Goal: Task Accomplishment & Management: Use online tool/utility

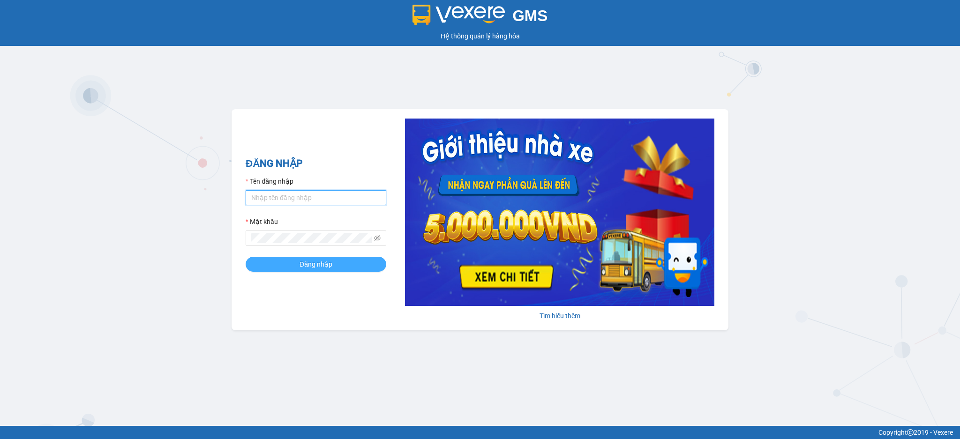
type input "phuongkt.phiethoc"
click at [345, 266] on button "Đăng nhập" at bounding box center [316, 264] width 141 height 15
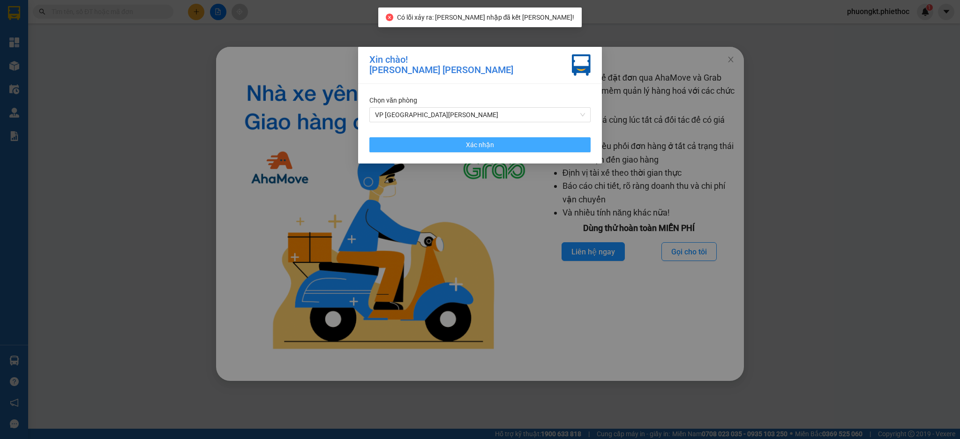
click at [479, 149] on span "Xác nhận" at bounding box center [480, 145] width 28 height 10
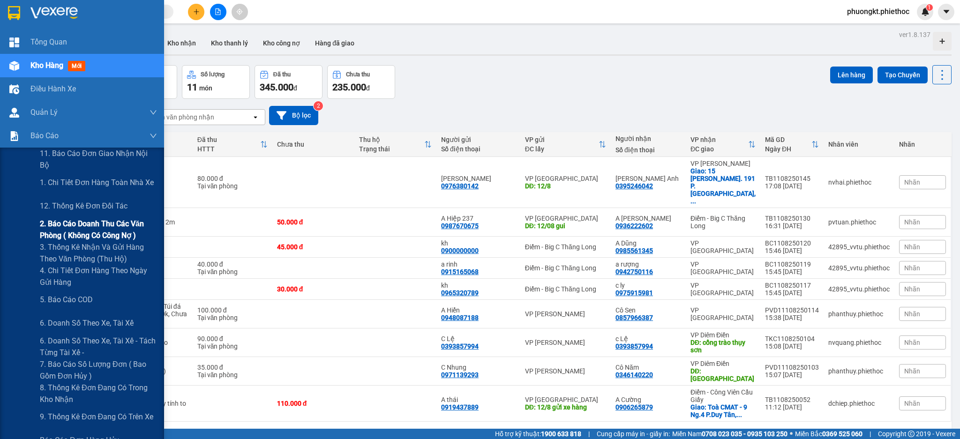
click at [71, 224] on span "2. Báo cáo doanh thu các văn phòng ( không có công nợ )" at bounding box center [98, 229] width 117 height 23
